Goal: Book appointment/travel/reservation

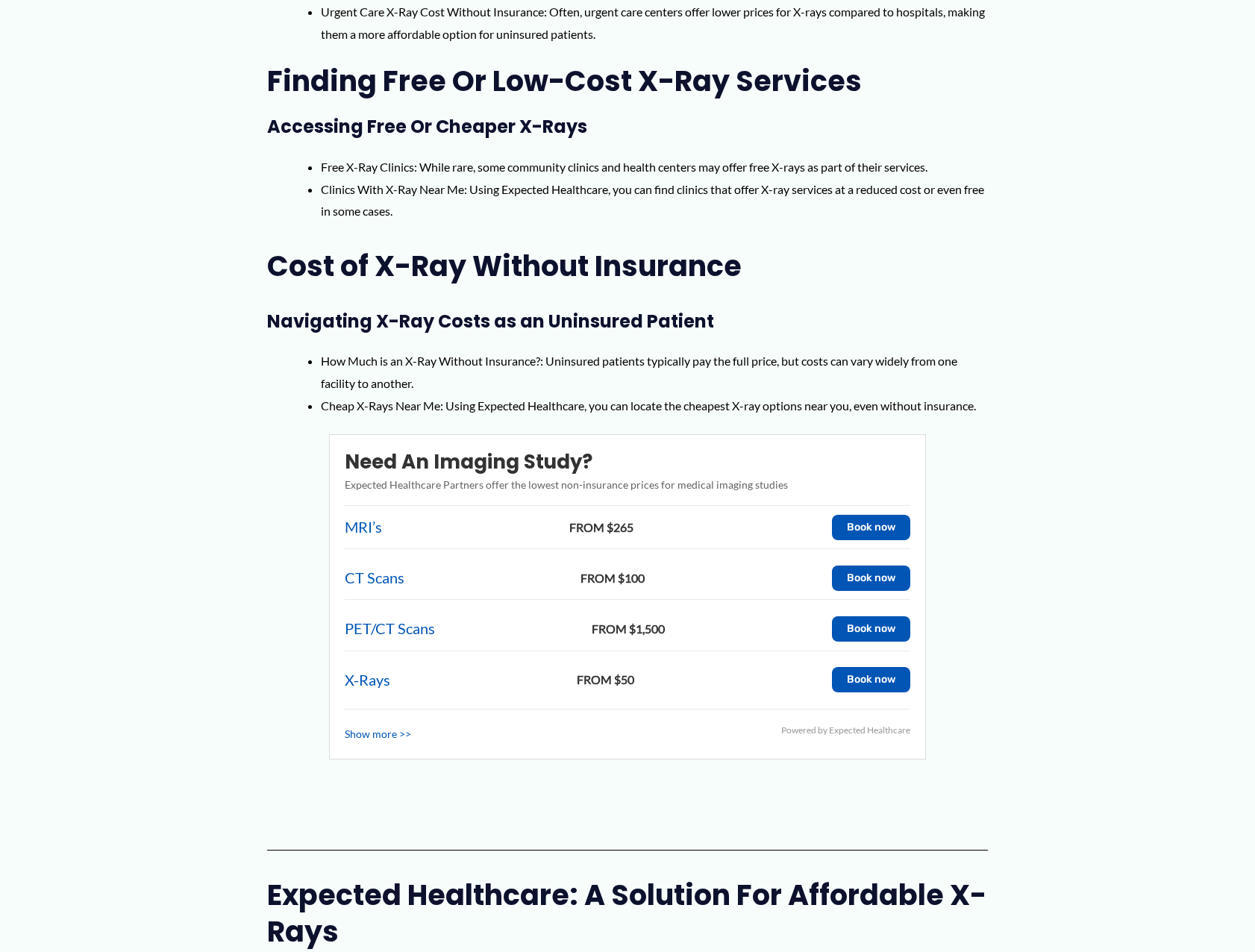
scroll to position [1194, 0]
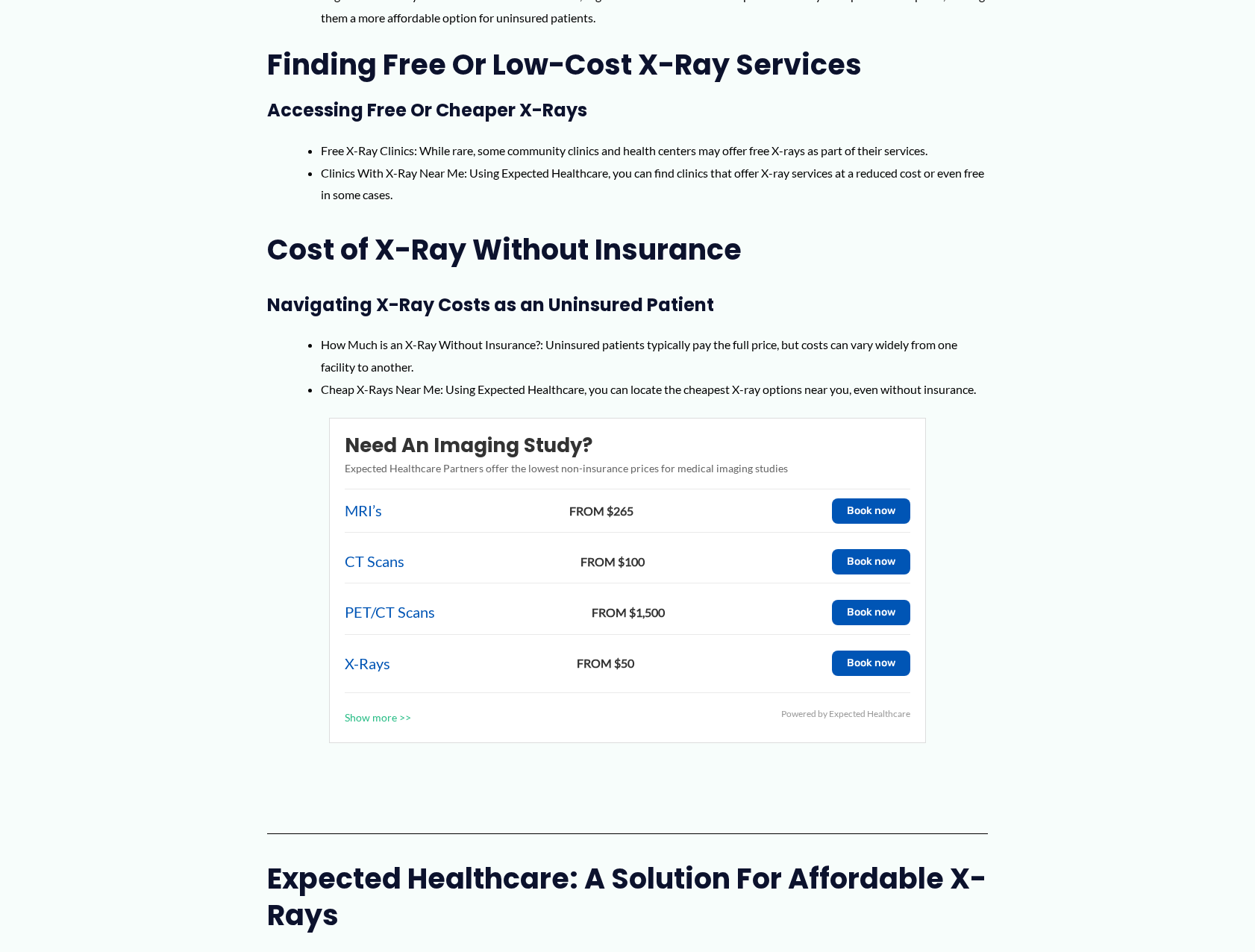
click at [400, 718] on link "Show more >>" at bounding box center [378, 717] width 66 height 19
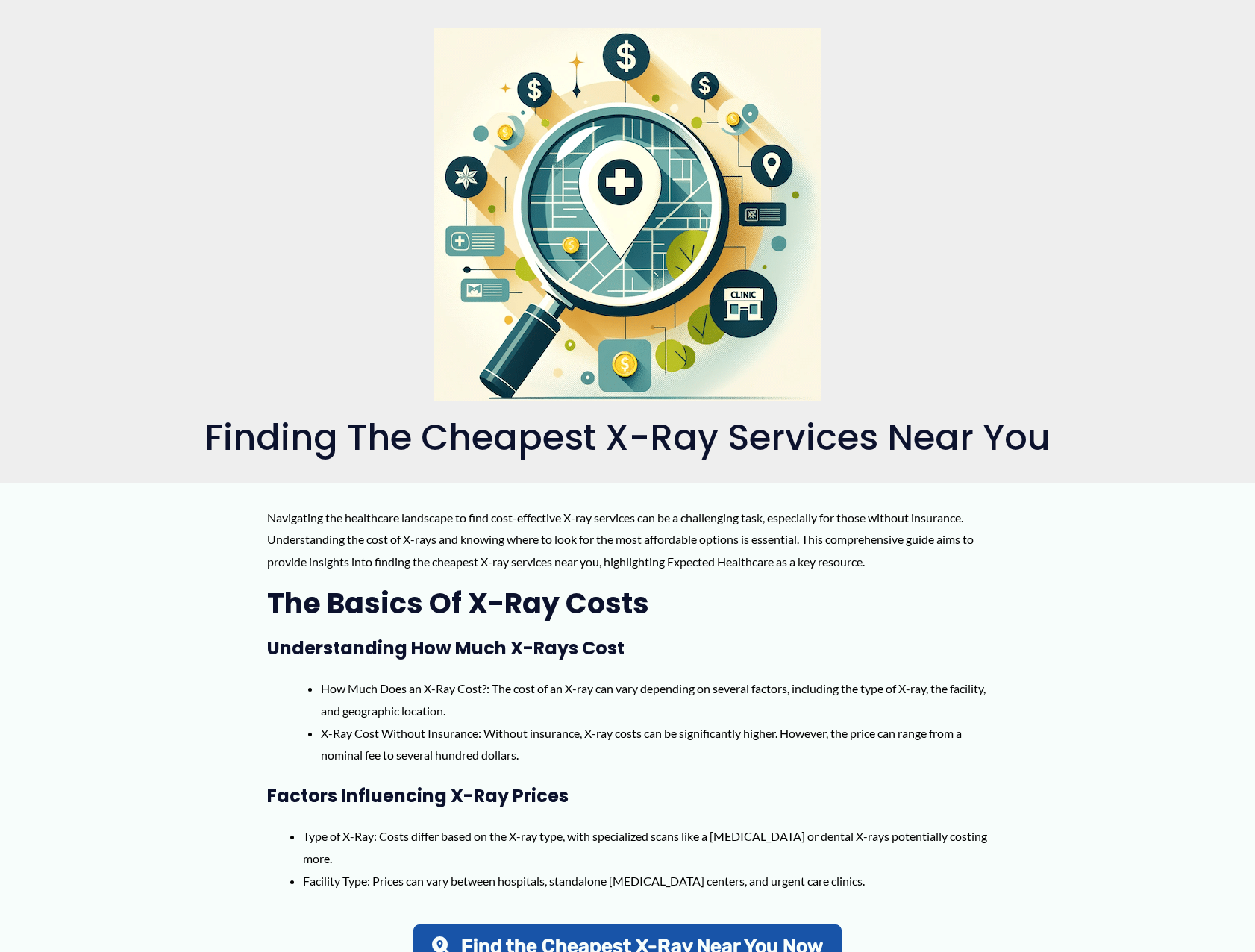
scroll to position [0, 0]
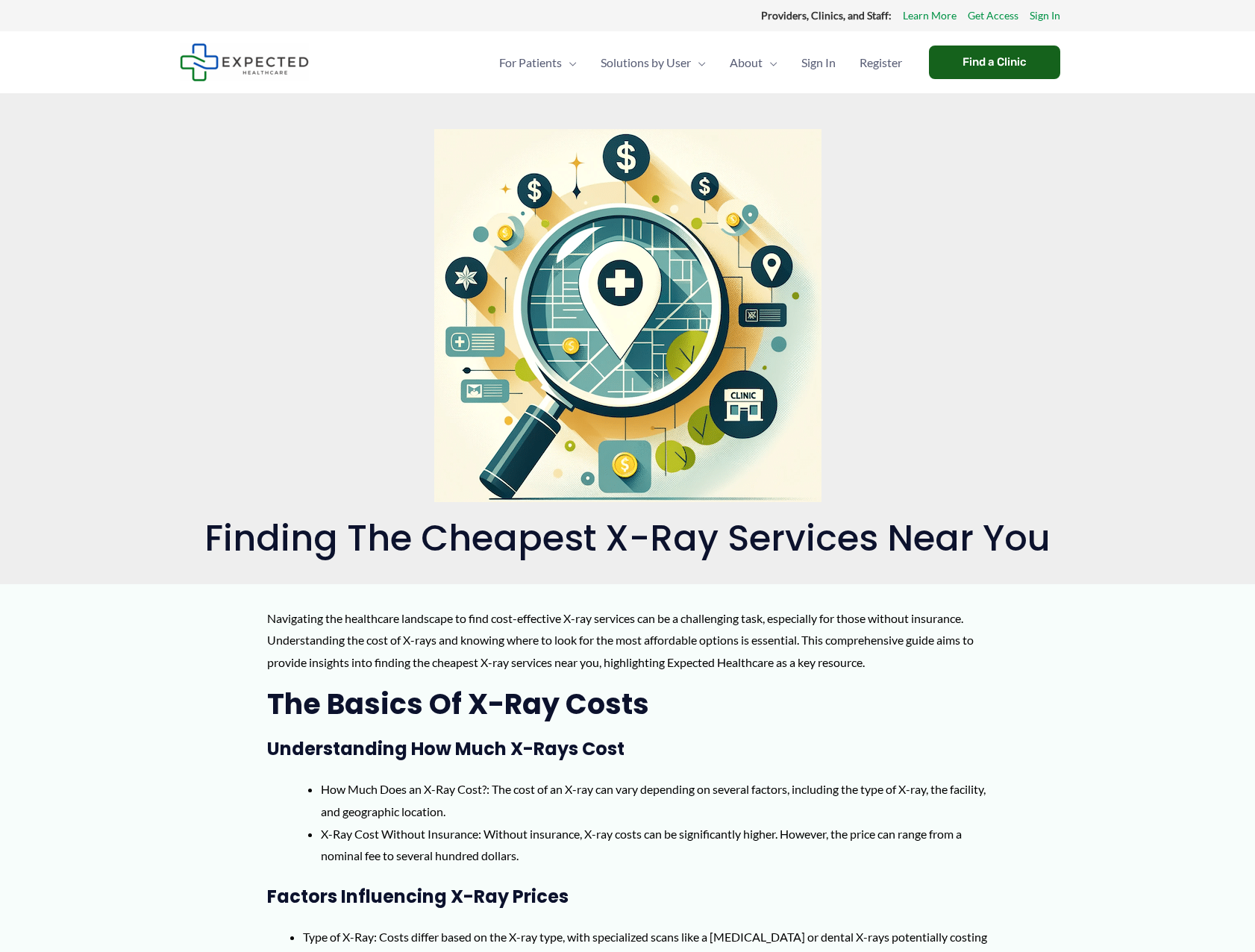
click at [948, 56] on div "Find a Clinic" at bounding box center [995, 62] width 131 height 34
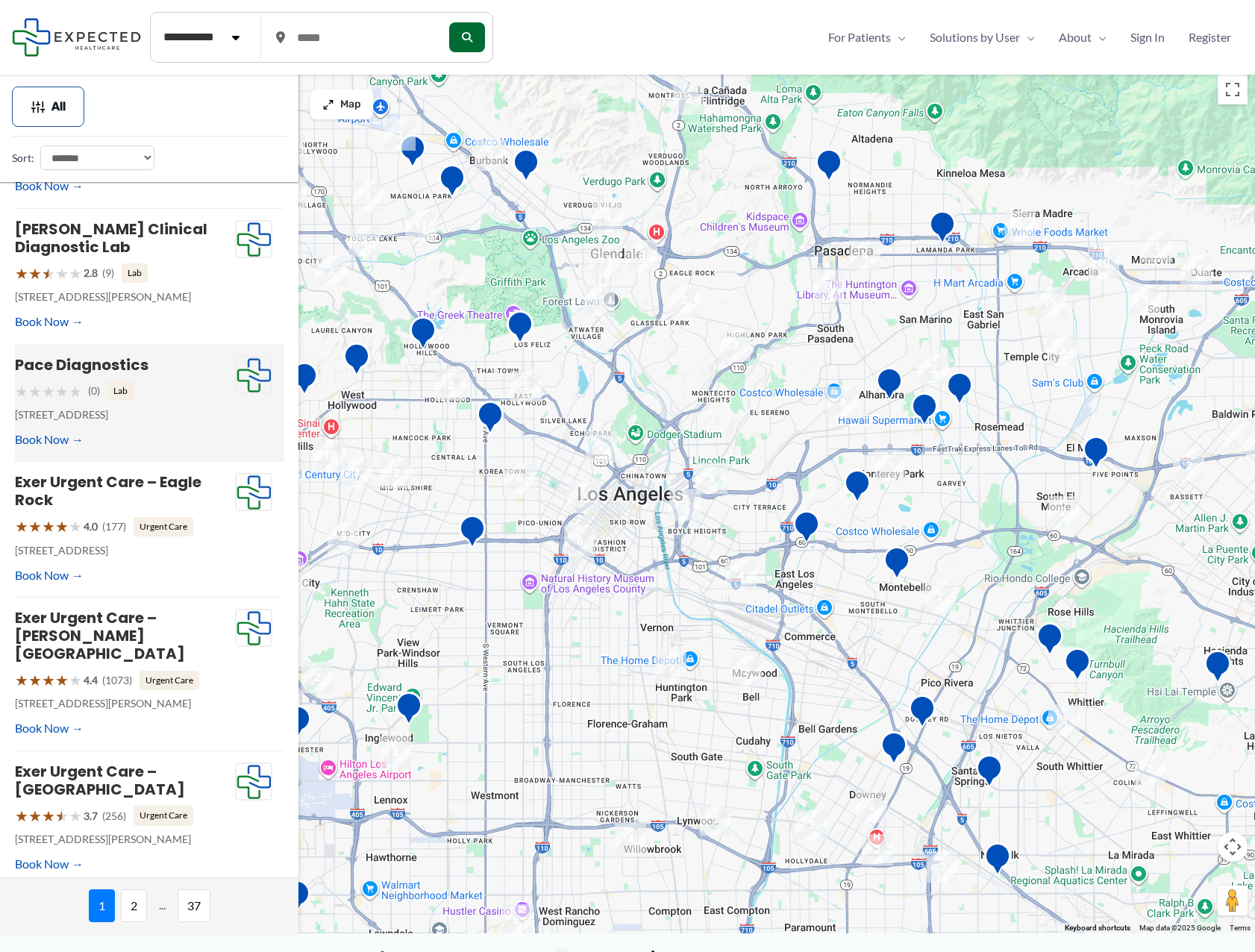
scroll to position [75, 0]
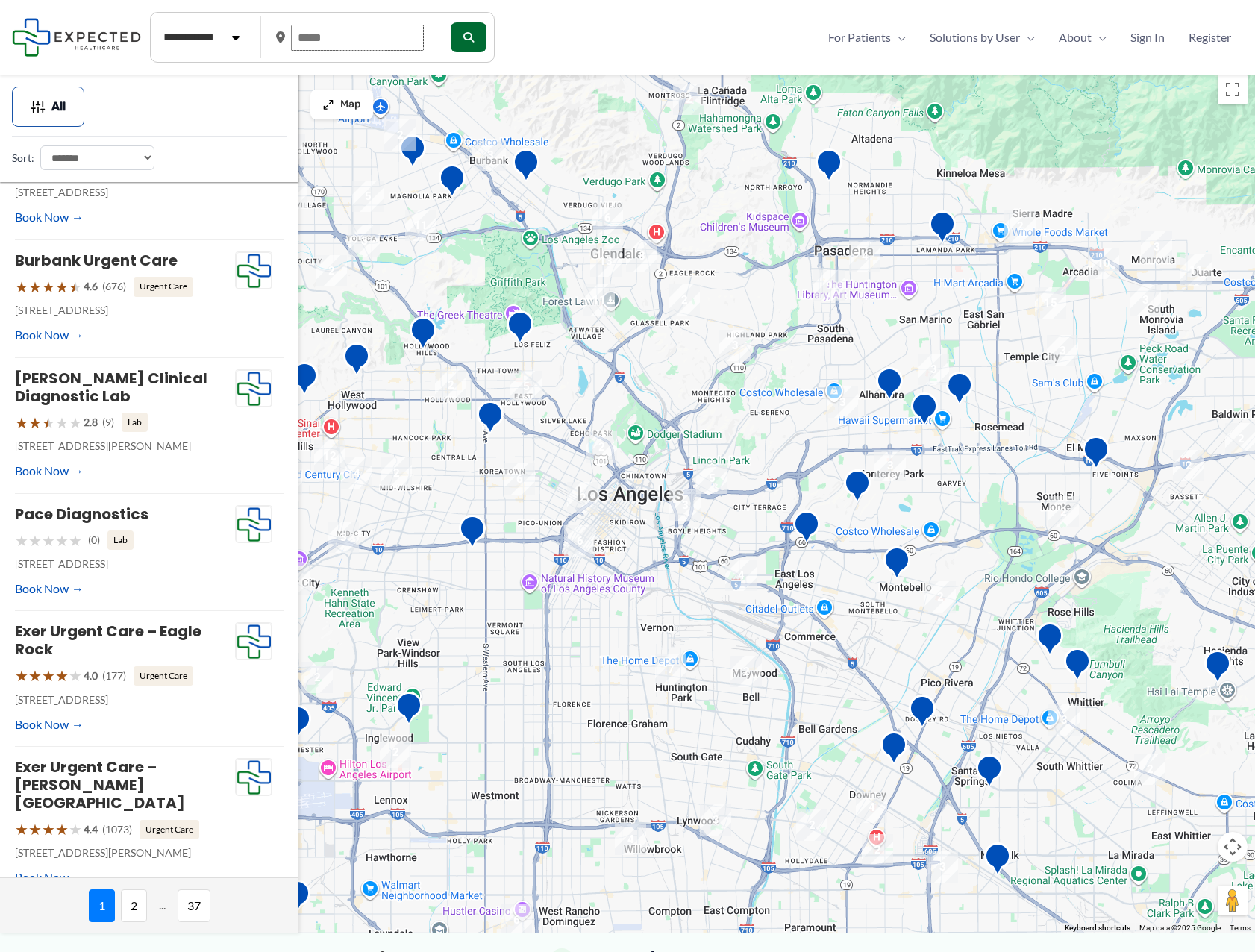
click at [334, 34] on input "text" at bounding box center [357, 38] width 133 height 27
drag, startPoint x: 345, startPoint y: 34, endPoint x: 302, endPoint y: 38, distance: 43.2
click at [302, 38] on input "text" at bounding box center [357, 38] width 133 height 27
click at [321, 38] on input "text" at bounding box center [357, 38] width 133 height 27
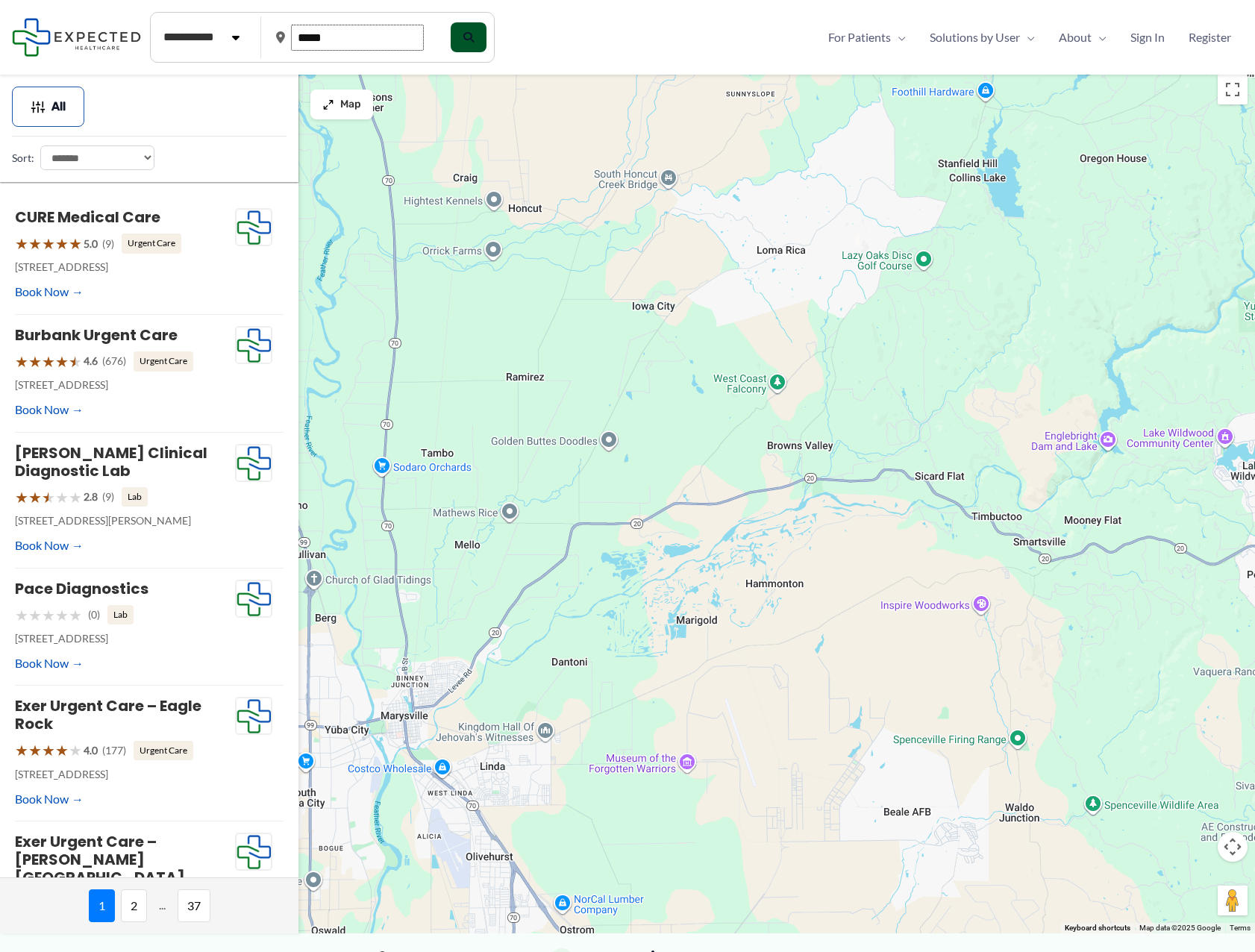
type input "*****"
click at [480, 46] on button "submit" at bounding box center [467, 37] width 36 height 30
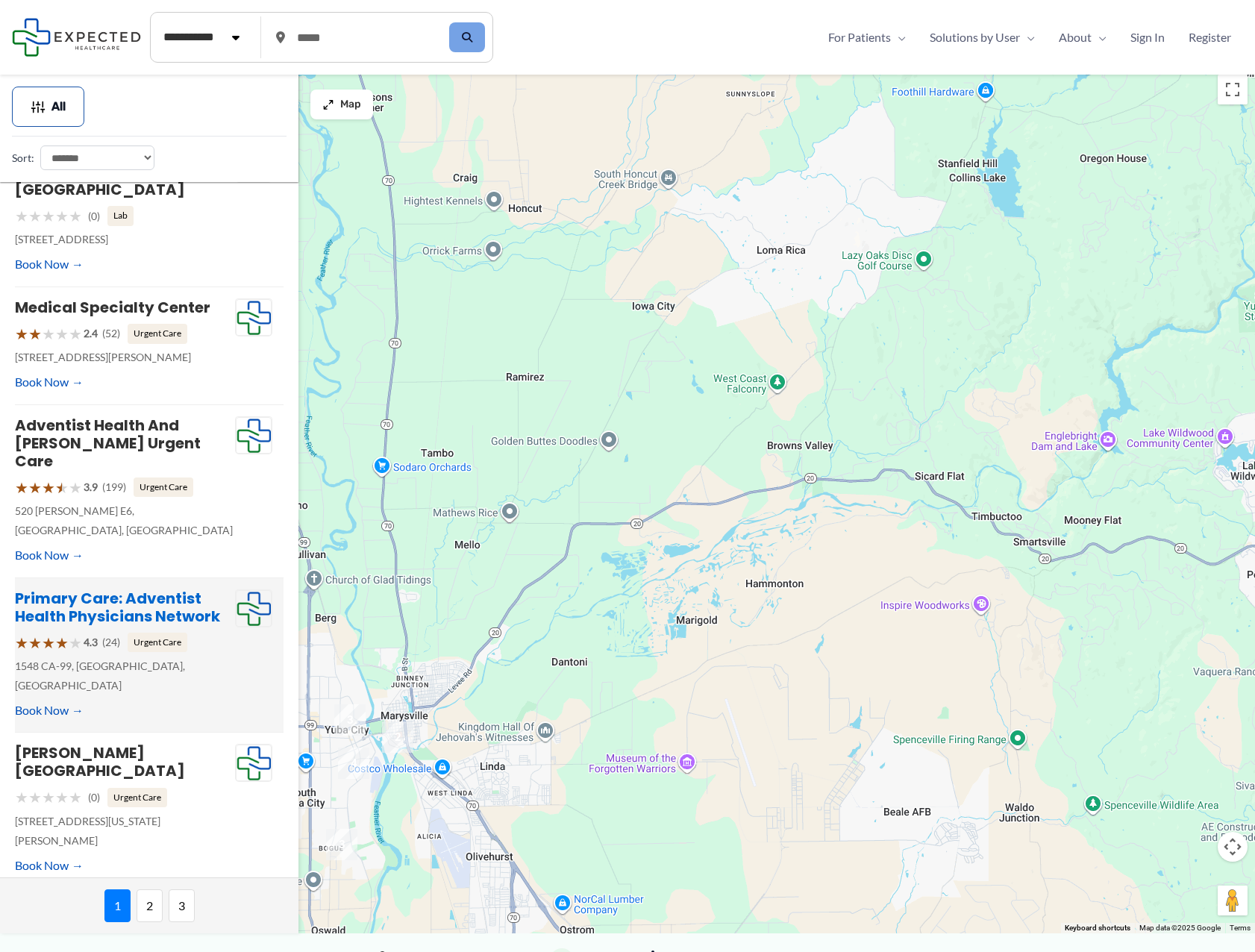
scroll to position [149, 0]
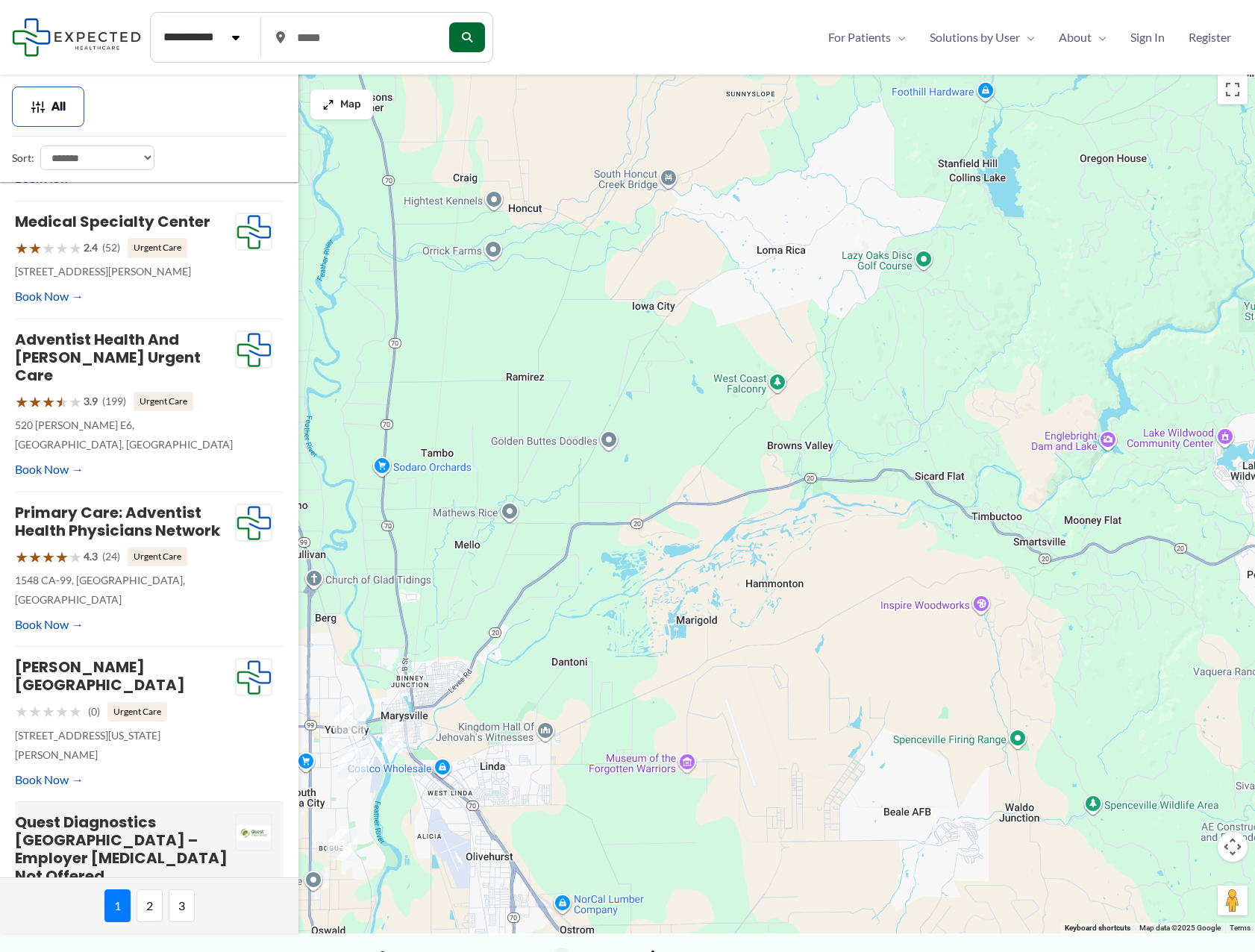
click at [79, 940] on link "Book Now" at bounding box center [49, 950] width 69 height 22
type input "**********"
